Goal: Find contact information: Find contact information

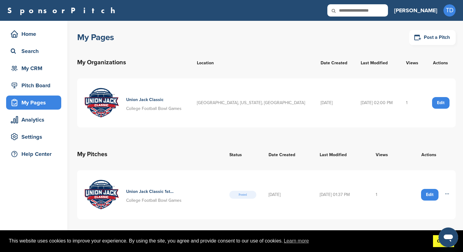
click at [434, 245] on link "Got it!" at bounding box center [443, 241] width 21 height 12
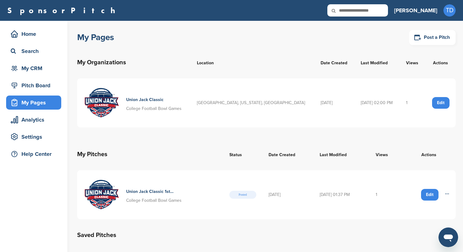
click at [370, 199] on td "[DATE] 01:37 PM" at bounding box center [342, 194] width 56 height 49
click at [22, 124] on div "Analytics" at bounding box center [35, 119] width 52 height 11
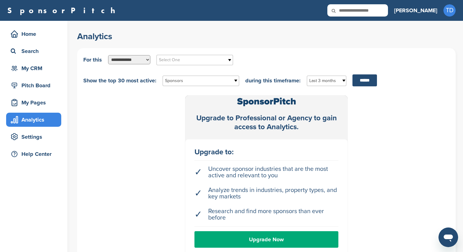
click at [129, 60] on select "**********" at bounding box center [129, 59] width 42 height 9
select select "**********"
click at [108, 55] on select "**********" at bounding box center [129, 59] width 42 height 9
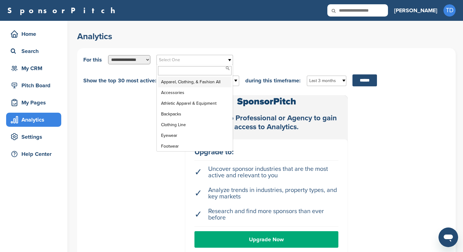
click at [183, 63] on span "Select One" at bounding box center [191, 59] width 64 height 7
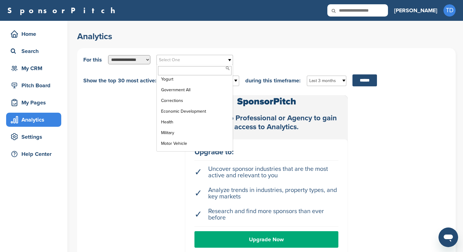
click at [137, 58] on select "**********" at bounding box center [129, 59] width 42 height 9
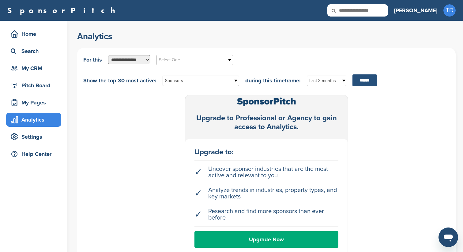
click at [359, 83] on input "******" at bounding box center [365, 80] width 25 height 12
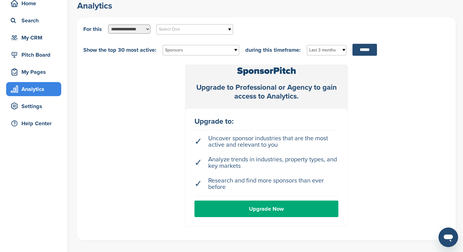
scroll to position [0, 0]
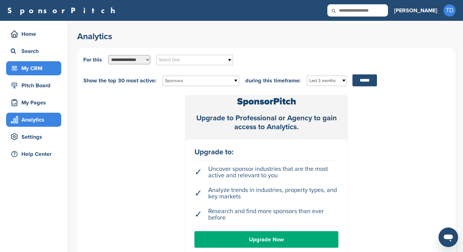
click at [35, 70] on div "My CRM" at bounding box center [35, 68] width 52 height 11
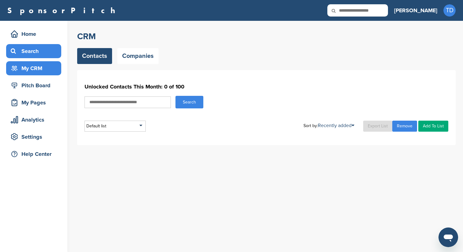
click at [29, 47] on div "Search" at bounding box center [35, 51] width 52 height 11
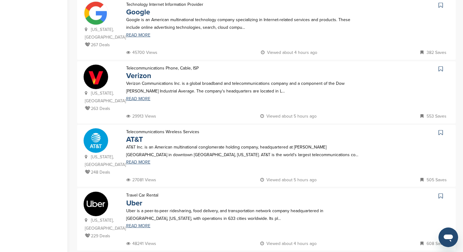
scroll to position [521, 0]
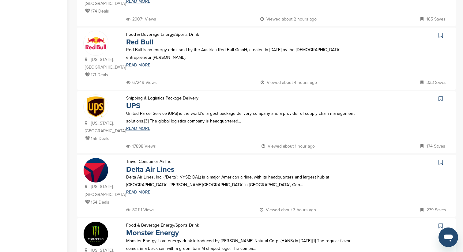
scroll to position [169, 0]
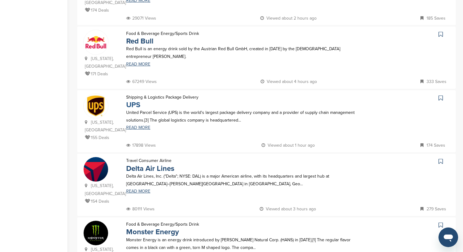
click at [134, 101] on link "UPS" at bounding box center [133, 105] width 14 height 9
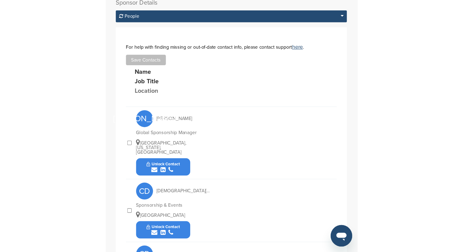
scroll to position [238, 0]
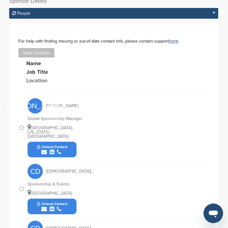
click at [54, 169] on span "Christian Daniele" at bounding box center [70, 171] width 49 height 4
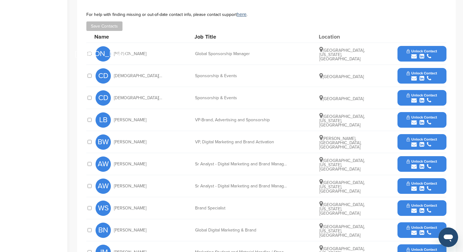
click at [121, 96] on span "Christian Daniele" at bounding box center [138, 98] width 49 height 4
drag, startPoint x: 121, startPoint y: 91, endPoint x: 146, endPoint y: 91, distance: 24.8
click at [146, 96] on span "Christian Daniele" at bounding box center [138, 98] width 49 height 4
click at [118, 112] on div "LB Larry Bloomenkranz" at bounding box center [129, 119] width 67 height 15
drag, startPoint x: 118, startPoint y: 110, endPoint x: 140, endPoint y: 110, distance: 22.4
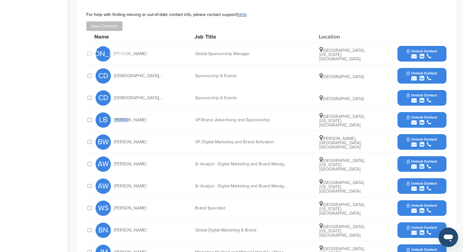
click at [141, 112] on div "LB Larry Bloomenkranz" at bounding box center [129, 119] width 67 height 15
click at [117, 118] on span "Larry Bloomenkranz" at bounding box center [130, 120] width 32 height 4
drag, startPoint x: 117, startPoint y: 112, endPoint x: 139, endPoint y: 112, distance: 21.8
click at [139, 118] on span "Larry Bloomenkranz" at bounding box center [130, 120] width 32 height 4
click at [119, 140] on span "Betsy Wilson" at bounding box center [130, 142] width 32 height 4
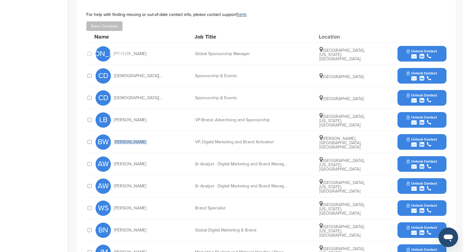
drag, startPoint x: 119, startPoint y: 134, endPoint x: 135, endPoint y: 134, distance: 16.9
click at [135, 140] on span "Betsy Wilson" at bounding box center [130, 142] width 32 height 4
copy span "Betsy Wilson"
